Goal: Navigation & Orientation: Find specific page/section

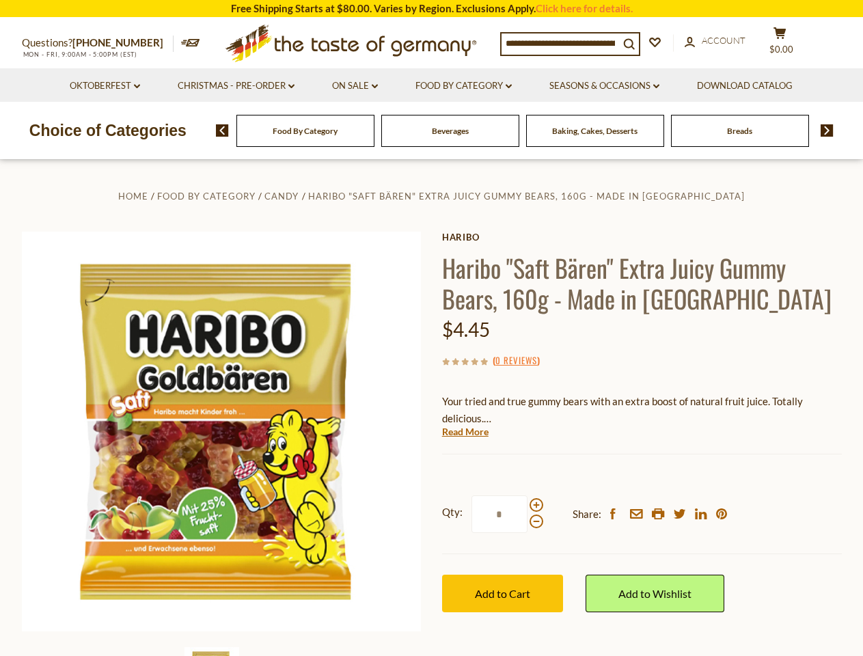
click at [431, 328] on div "Home Food By Category Candy [PERSON_NAME] "Saft Bären" Extra Juicy Gummy Bears,…" at bounding box center [432, 449] width 840 height 525
click at [788, 44] on span "$0.00" at bounding box center [781, 49] width 24 height 11
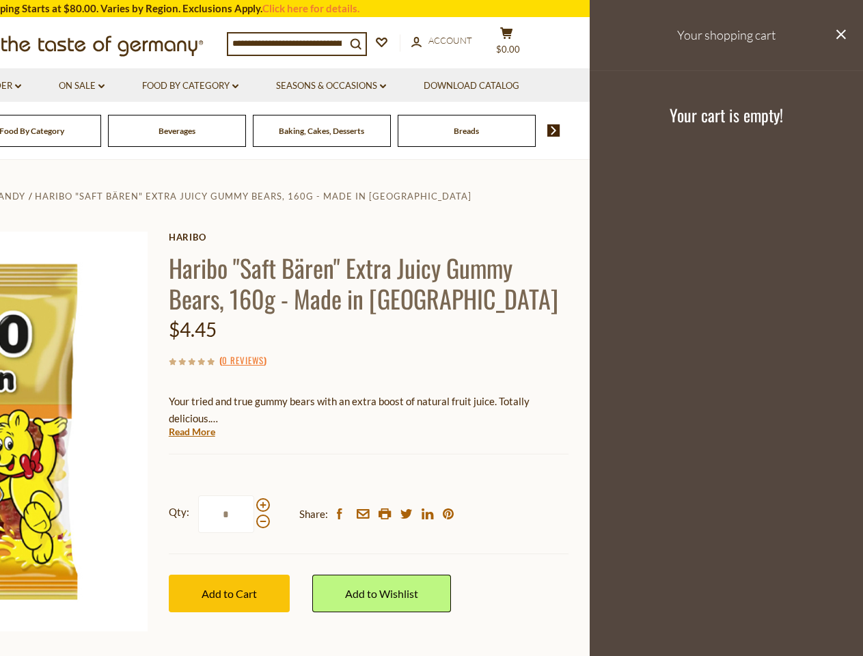
click at [236, 86] on icon at bounding box center [235, 86] width 6 height 4
click at [355, 86] on link "Seasons & Occasions dropdown_arrow" at bounding box center [331, 86] width 110 height 15
click at [465, 86] on link "Download Catalog" at bounding box center [472, 86] width 96 height 15
click at [607, 86] on footer "Your cart is empty!" at bounding box center [726, 114] width 273 height 88
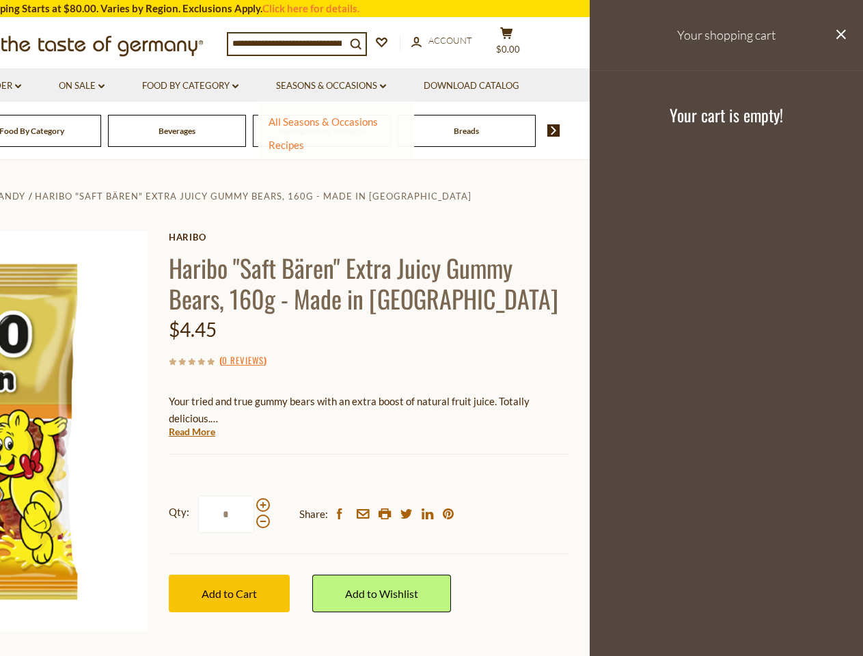
click at [101, 130] on div "Breads" at bounding box center [32, 131] width 138 height 32
click at [101, 130] on div "Beverages" at bounding box center [32, 131] width 138 height 32
click at [822, 130] on footer "Your cart is empty!" at bounding box center [726, 114] width 273 height 88
